Goal: Task Accomplishment & Management: Manage account settings

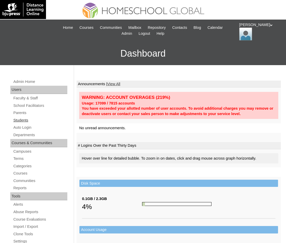
click at [25, 121] on link "Students" at bounding box center [40, 120] width 54 height 6
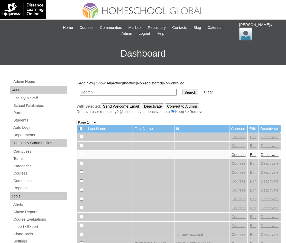
drag, startPoint x: 116, startPoint y: 96, endPoint x: 115, endPoint y: 92, distance: 3.2
paste input "MHS0192-TECHPH2024"
type input "MHS0192-TECHPH2024"
click at [182, 91] on input "Search" at bounding box center [190, 92] width 16 height 6
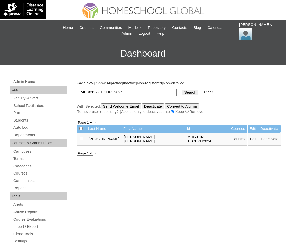
click at [250, 137] on link "Edit" at bounding box center [253, 139] width 6 height 4
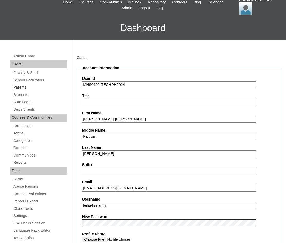
scroll to position [26, 0]
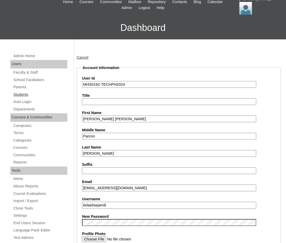
click at [16, 95] on link "Students" at bounding box center [40, 94] width 54 height 6
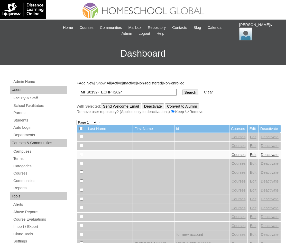
type input "MHS0192-TECHPH2024"
click at [182, 95] on input "Search" at bounding box center [190, 92] width 16 height 6
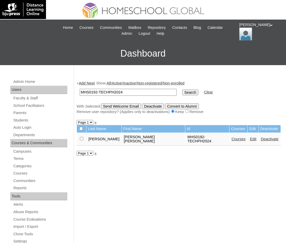
click at [231, 137] on link "Courses" at bounding box center [238, 139] width 14 height 4
